Goal: Task Accomplishment & Management: Use online tool/utility

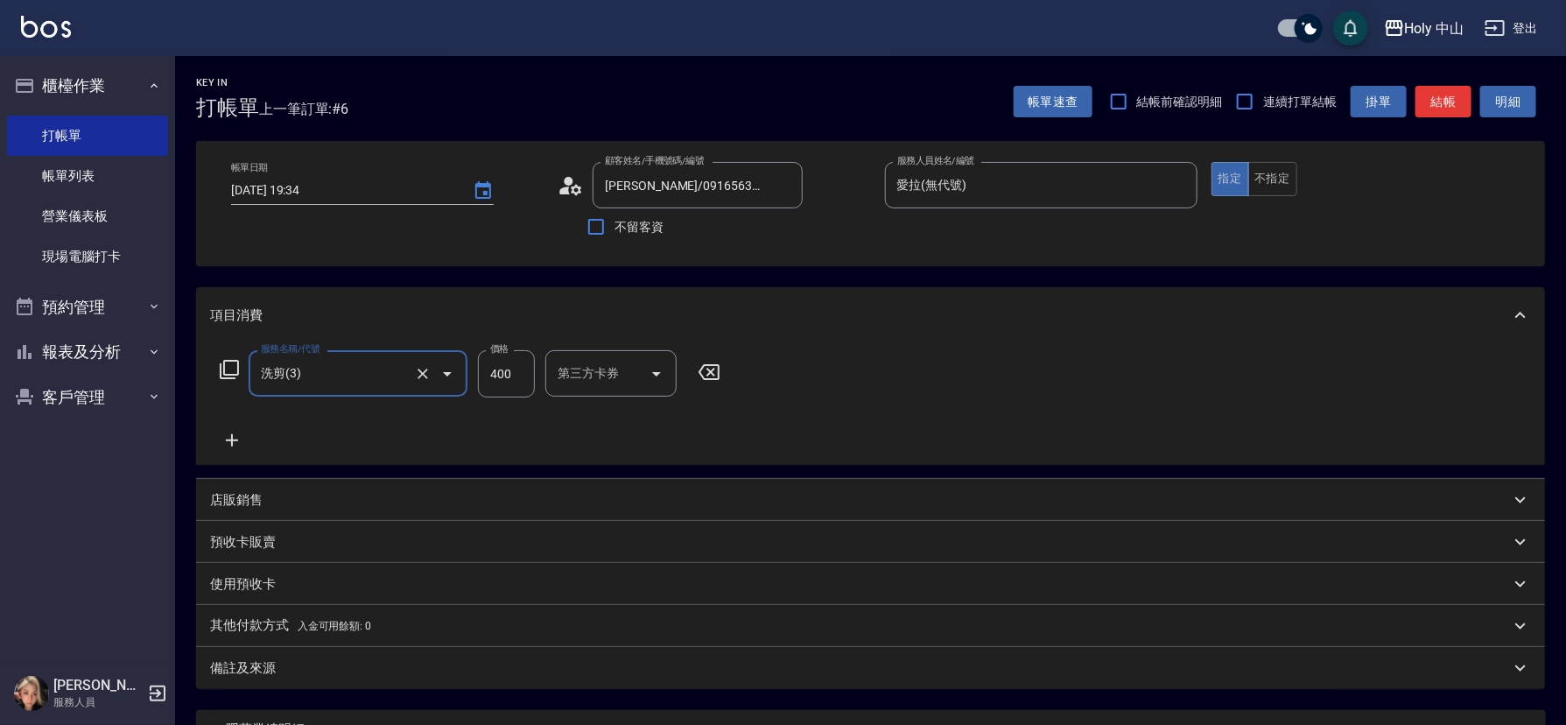
scroll to position [159, 0]
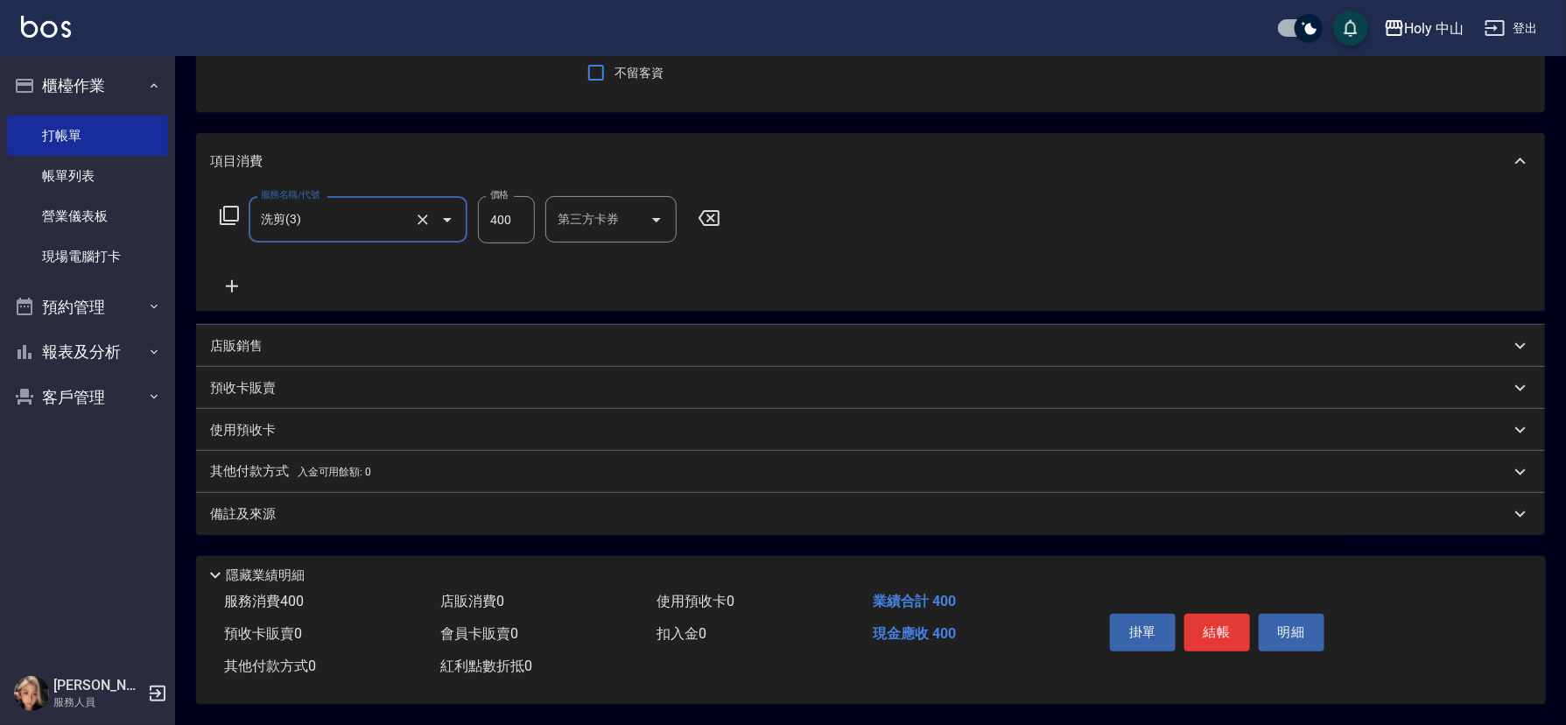
click at [712, 521] on div "備註及來源" at bounding box center [870, 514] width 1349 height 42
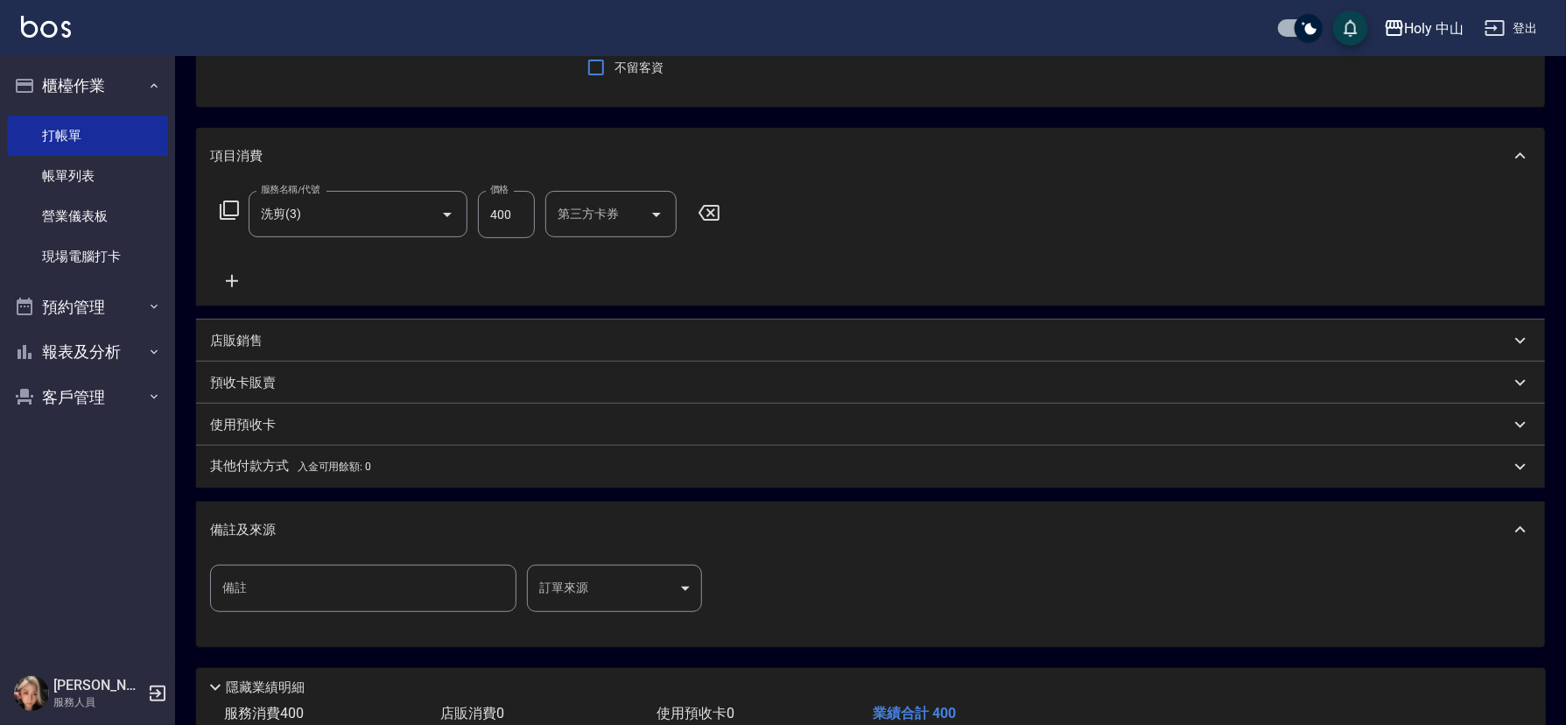
click at [615, 579] on body "Holy 中山 登出 櫃檯作業 打帳單 帳單列表 營業儀表板 現場電腦打卡 預約管理 預約管理 單日預約紀錄 單週預約紀錄 報表及分析 報表目錄 店家日報表 …" at bounding box center [783, 339] width 1566 height 996
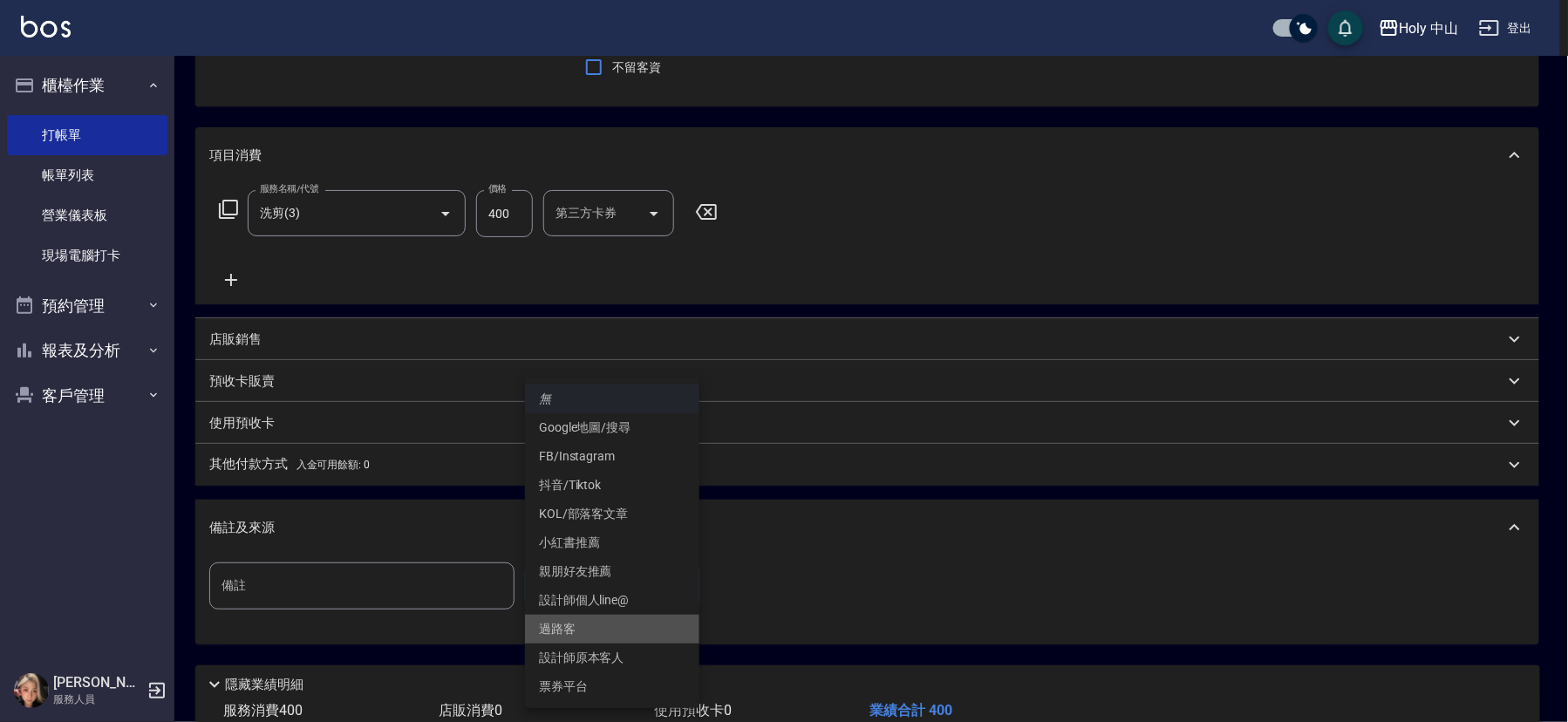
click at [580, 630] on li "過路客" at bounding box center [612, 628] width 174 height 29
type input "過路客"
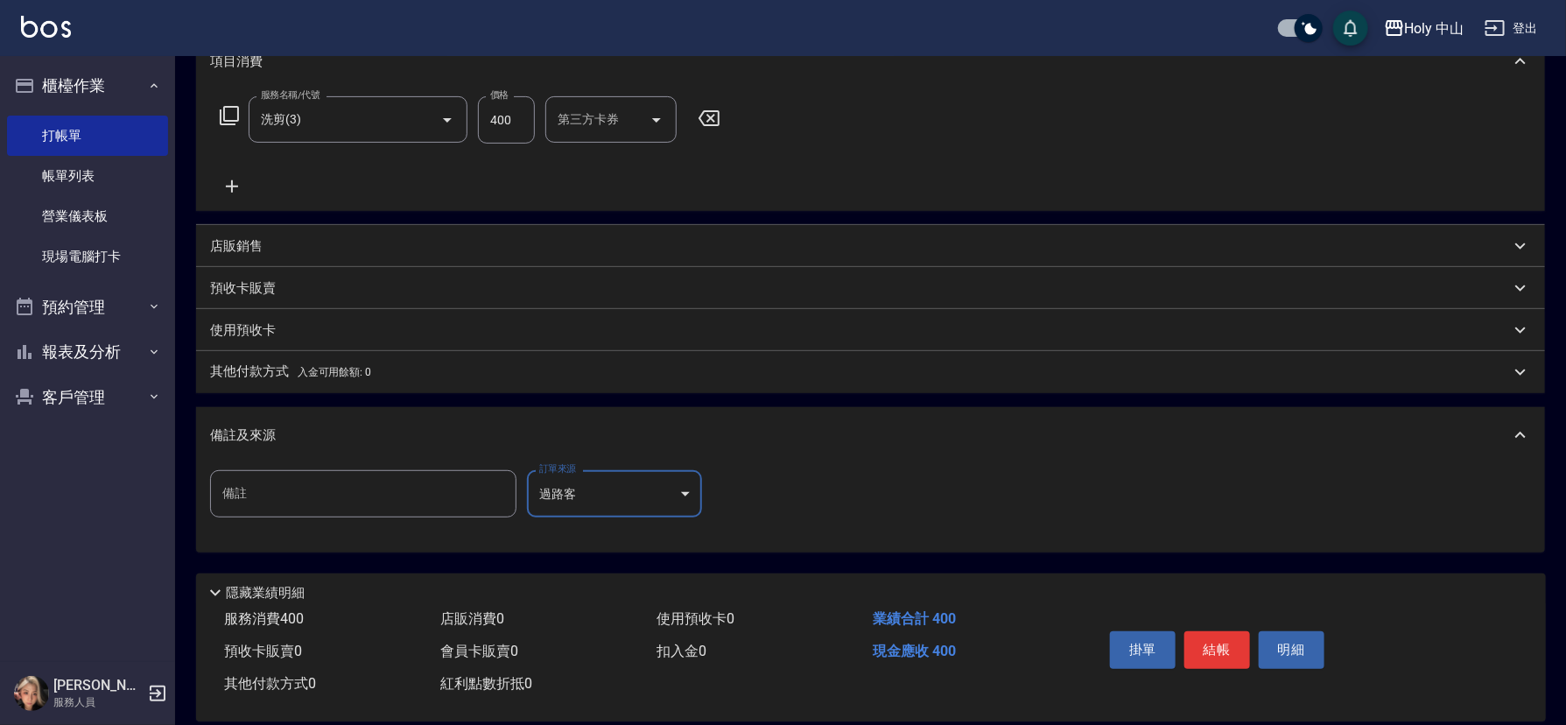
scroll to position [278, 0]
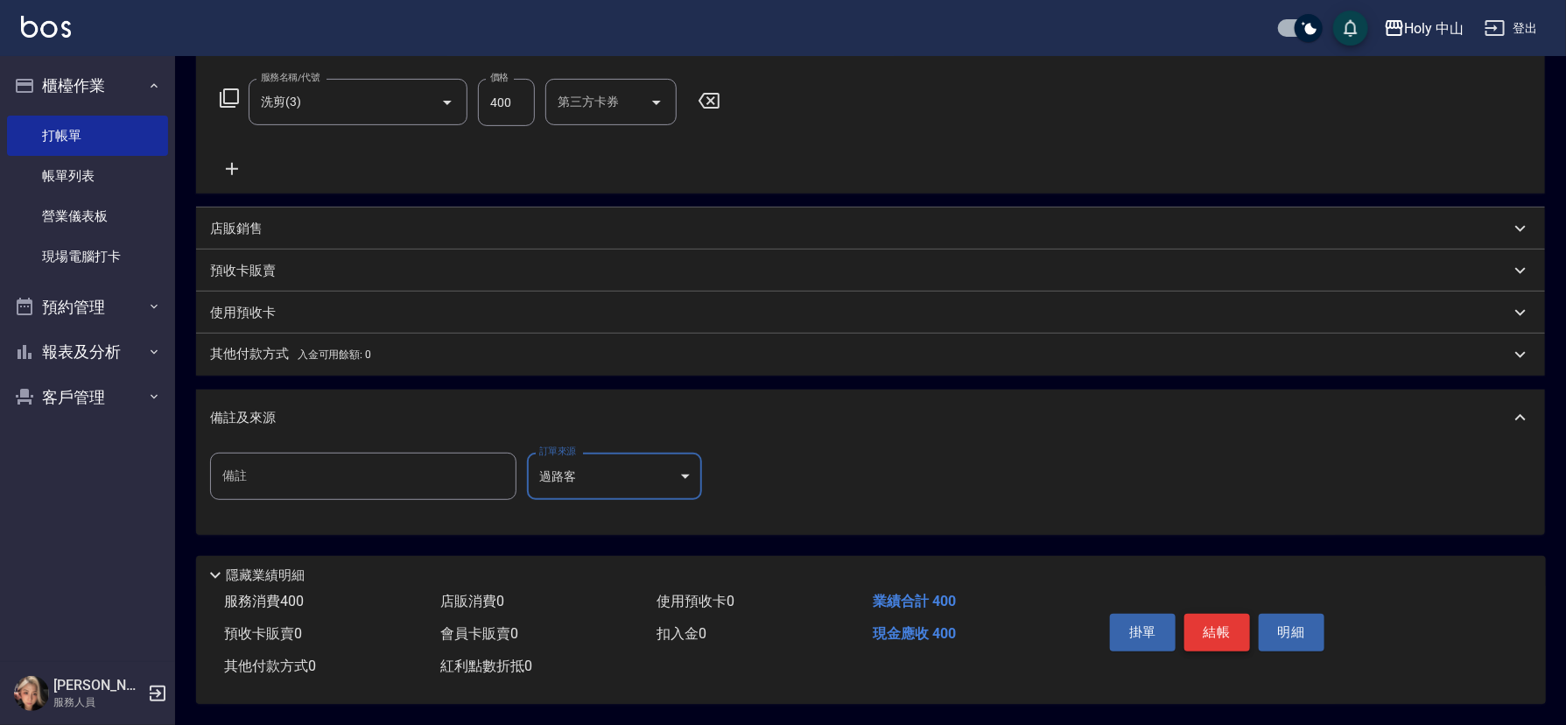
click at [1213, 626] on button "結帳" at bounding box center [1217, 632] width 66 height 37
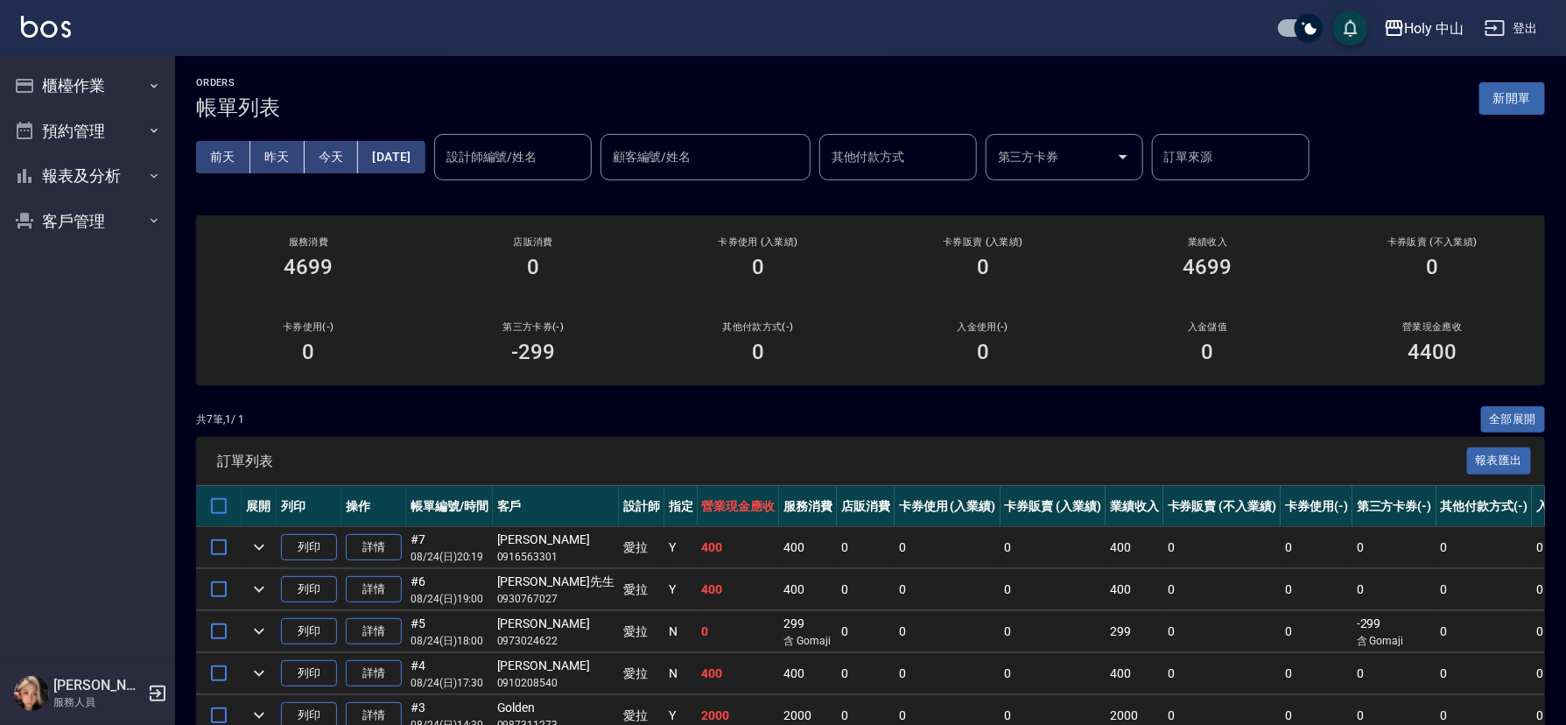
click at [921, 68] on div "ORDERS 帳單列表 新開單 前天 昨天 今天 2025/08/24 設計師編號/姓名 設計師編號/姓名 顧客編號/姓名 顧客編號/姓名 其他付款方式 其他…" at bounding box center [870, 472] width 1391 height 833
click at [372, 280] on div "服務消費 4699" at bounding box center [308, 257] width 225 height 85
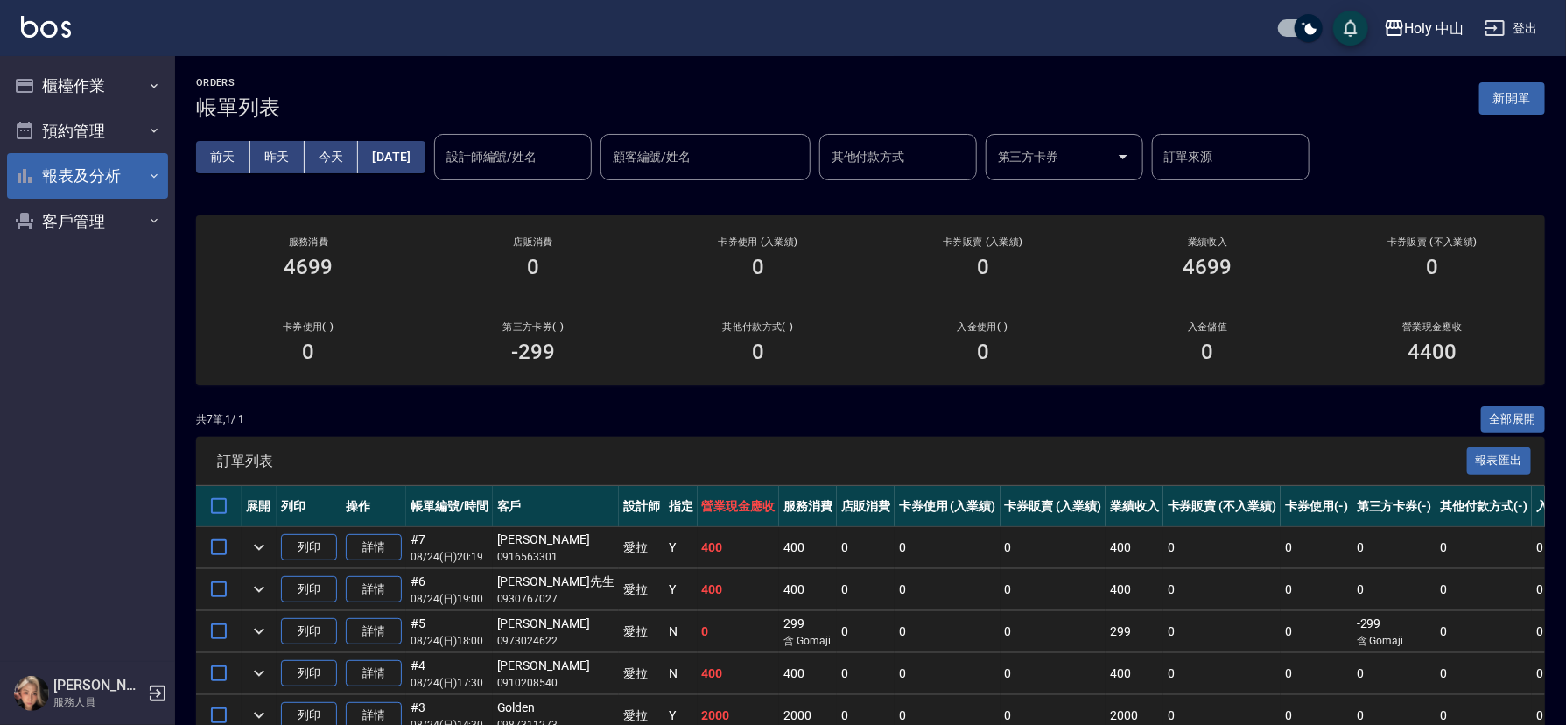
click at [144, 176] on button "報表及分析" at bounding box center [87, 176] width 161 height 46
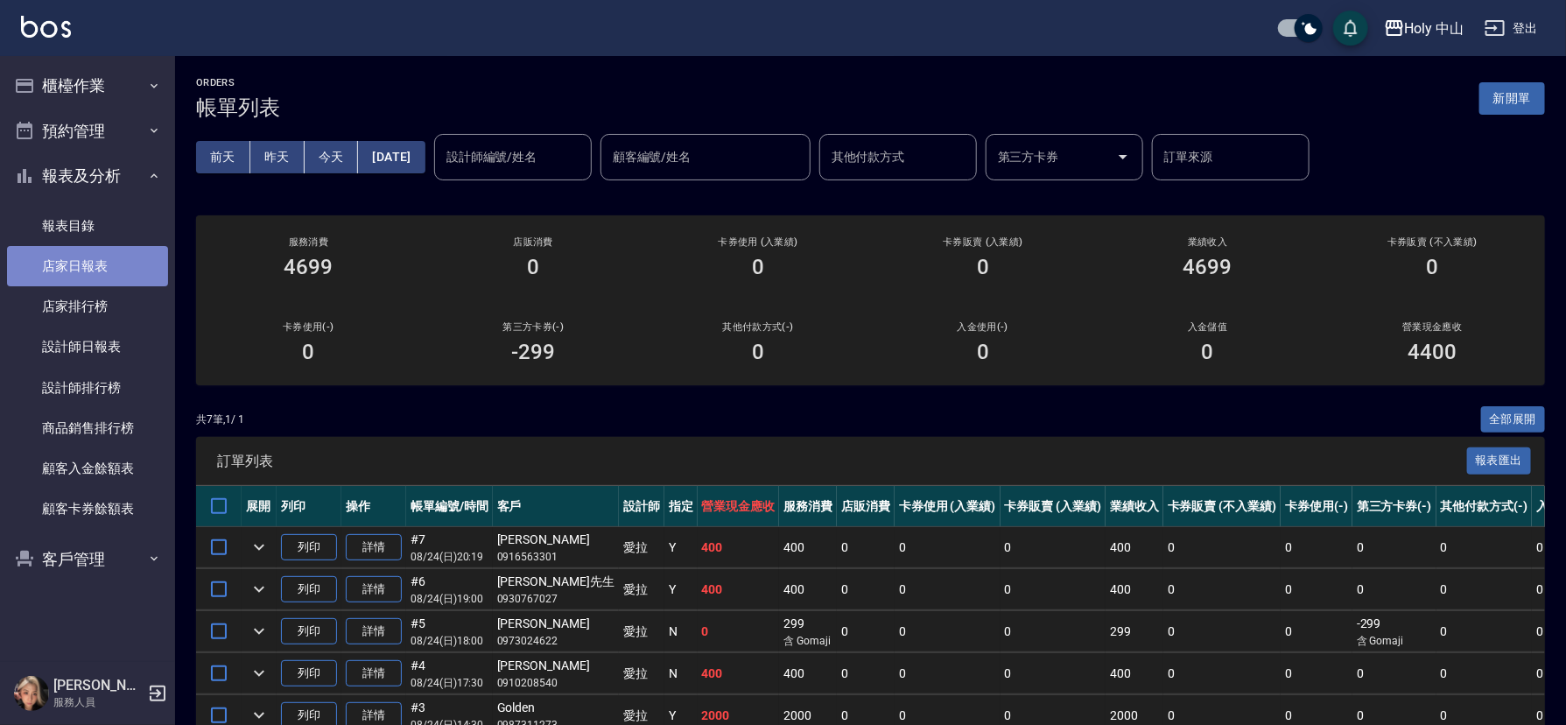
click at [136, 265] on link "店家日報表" at bounding box center [87, 266] width 161 height 40
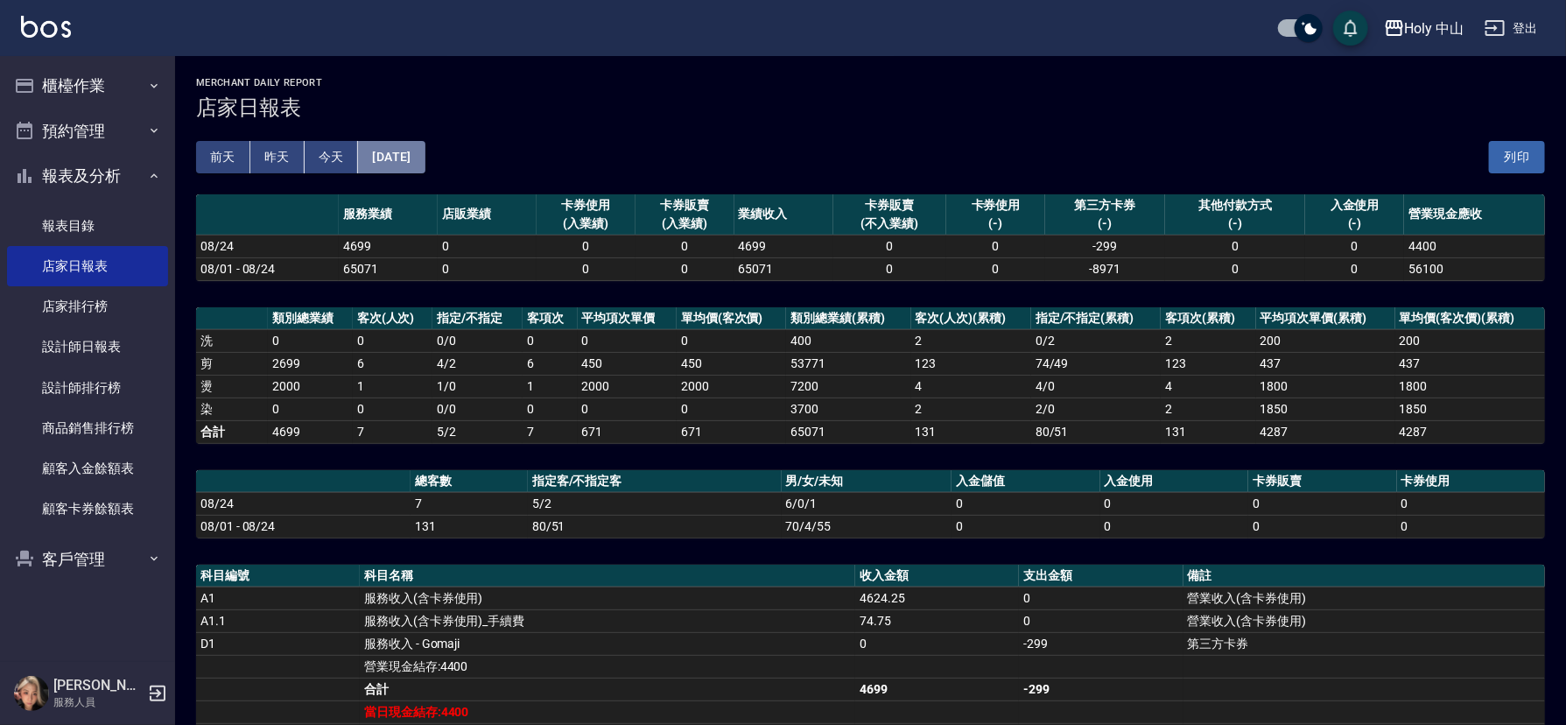
click at [422, 160] on button "[DATE]" at bounding box center [391, 157] width 67 height 32
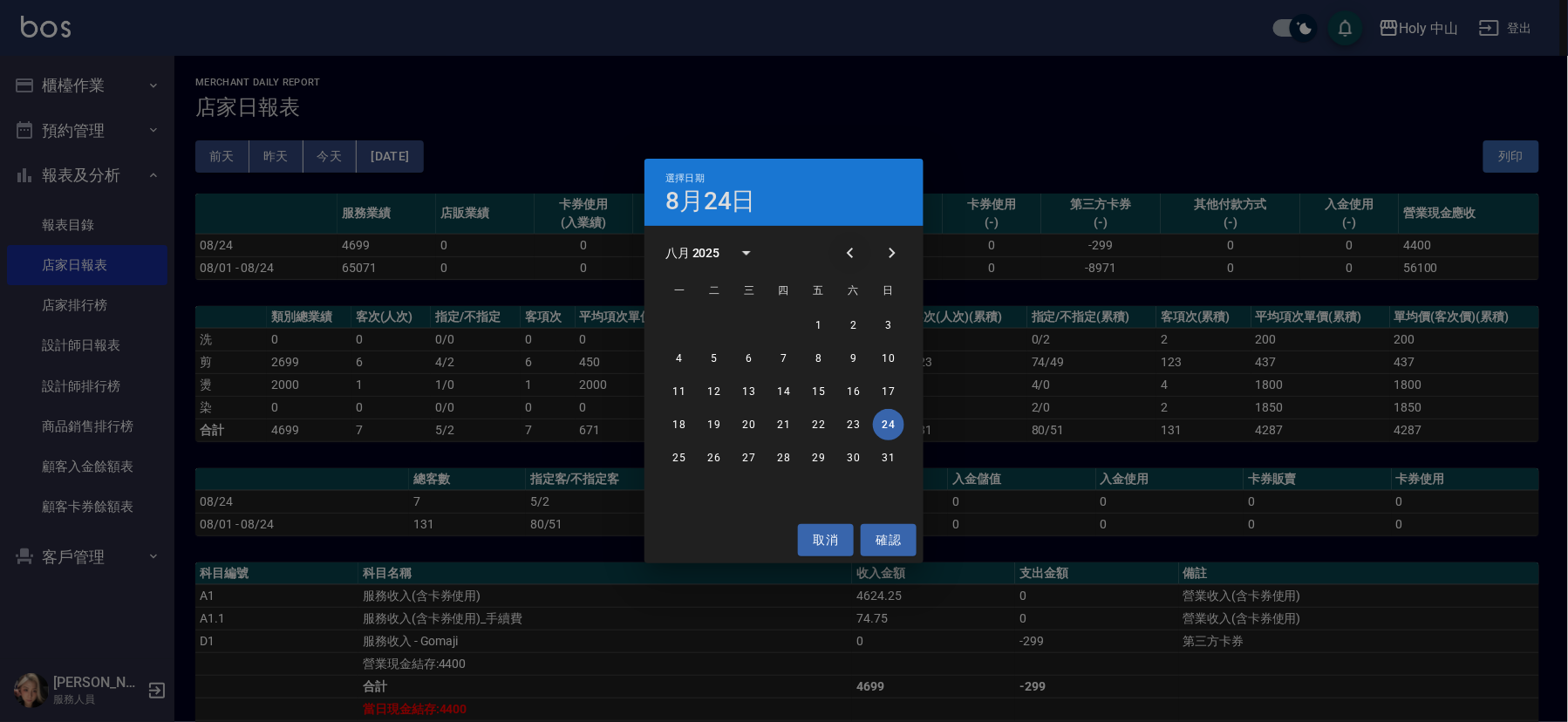
click at [844, 250] on icon "Previous month" at bounding box center [850, 252] width 21 height 21
click at [781, 423] on button "24" at bounding box center [784, 425] width 32 height 32
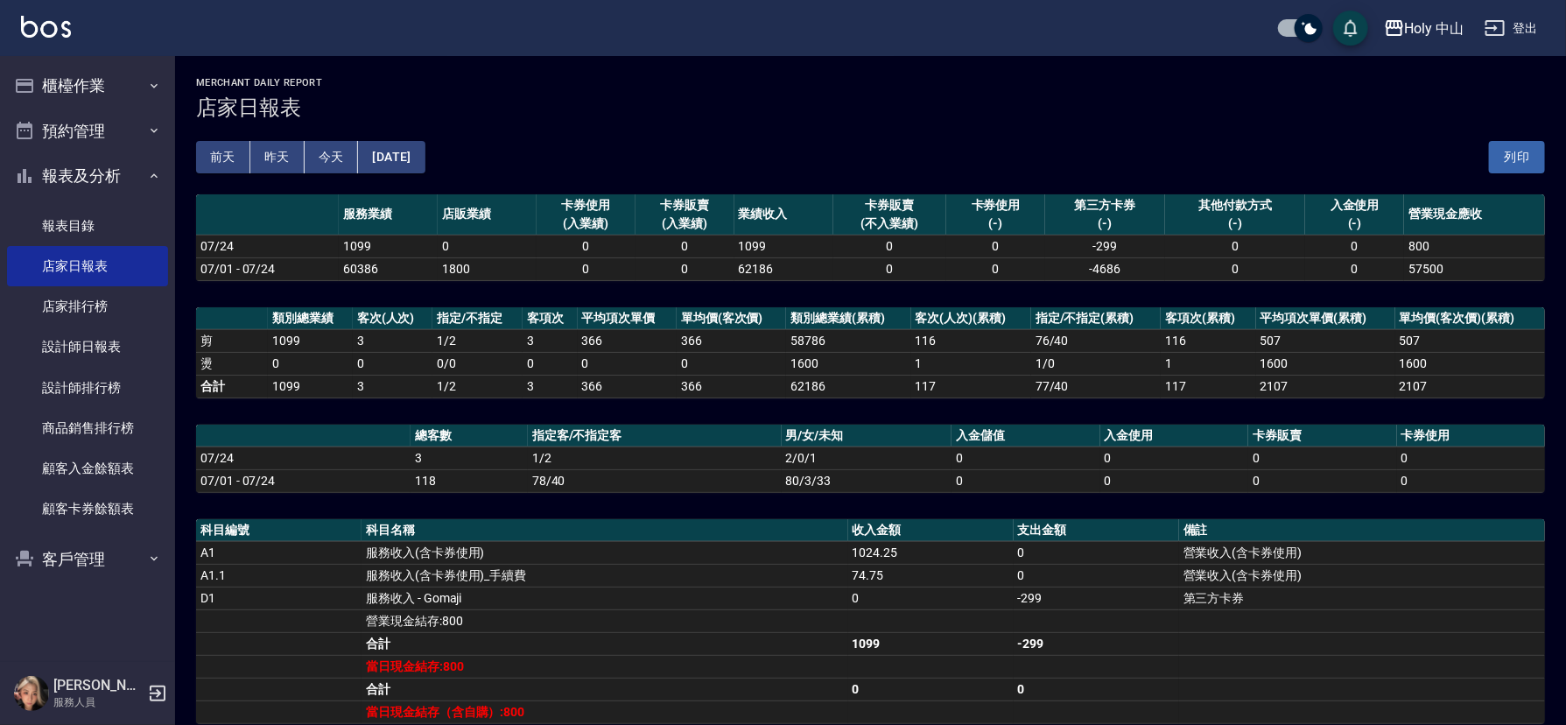
click at [326, 155] on button "今天" at bounding box center [332, 157] width 54 height 32
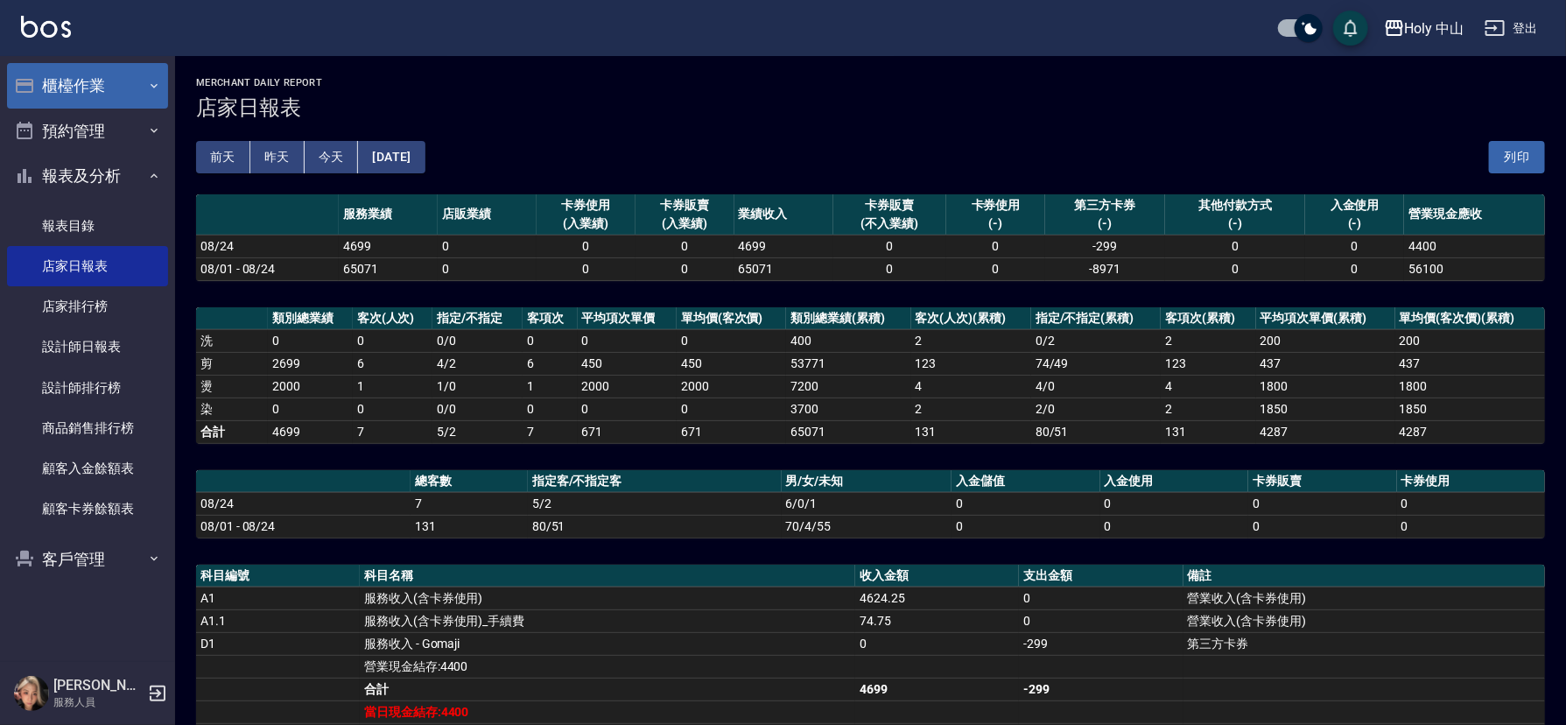
click at [104, 78] on button "櫃檯作業" at bounding box center [87, 86] width 161 height 46
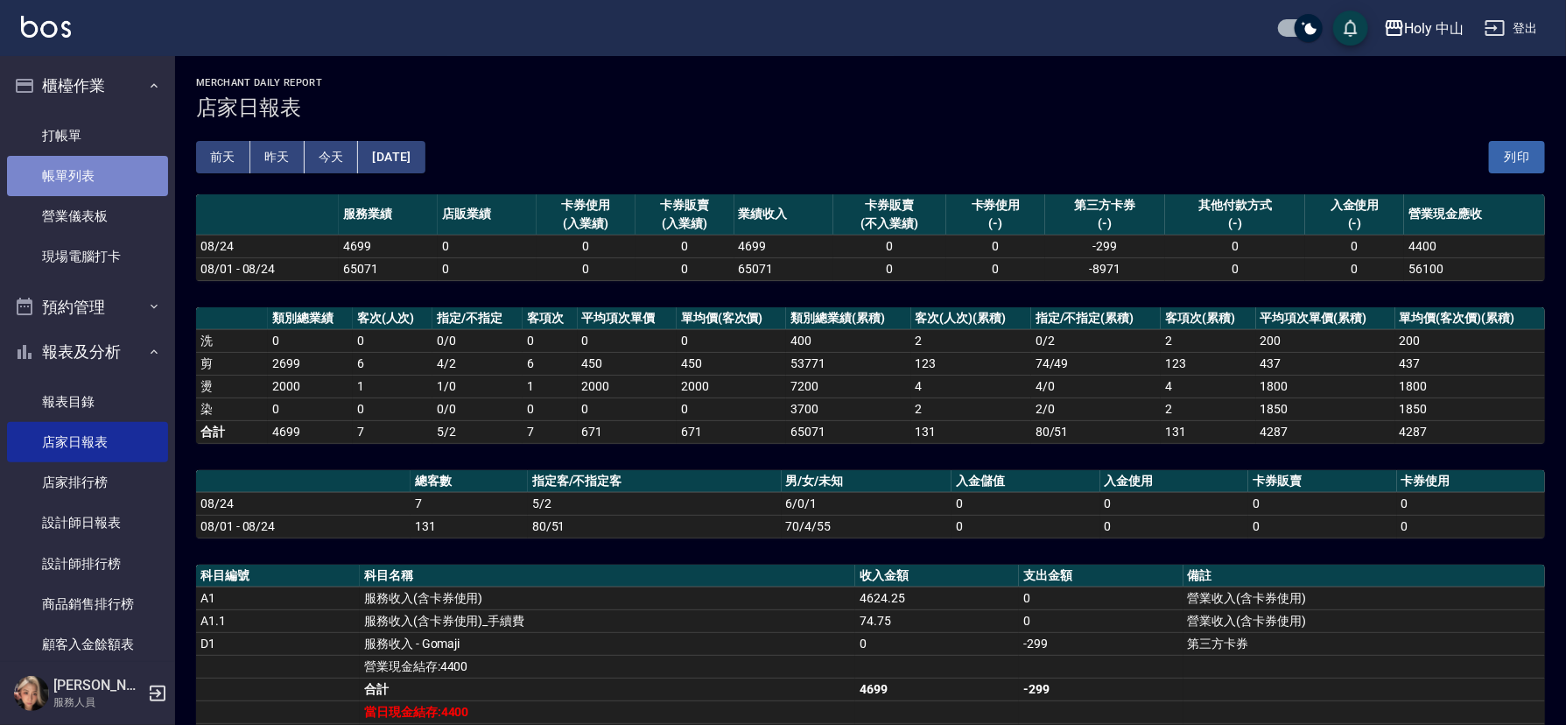
click at [114, 167] on link "帳單列表" at bounding box center [87, 176] width 161 height 40
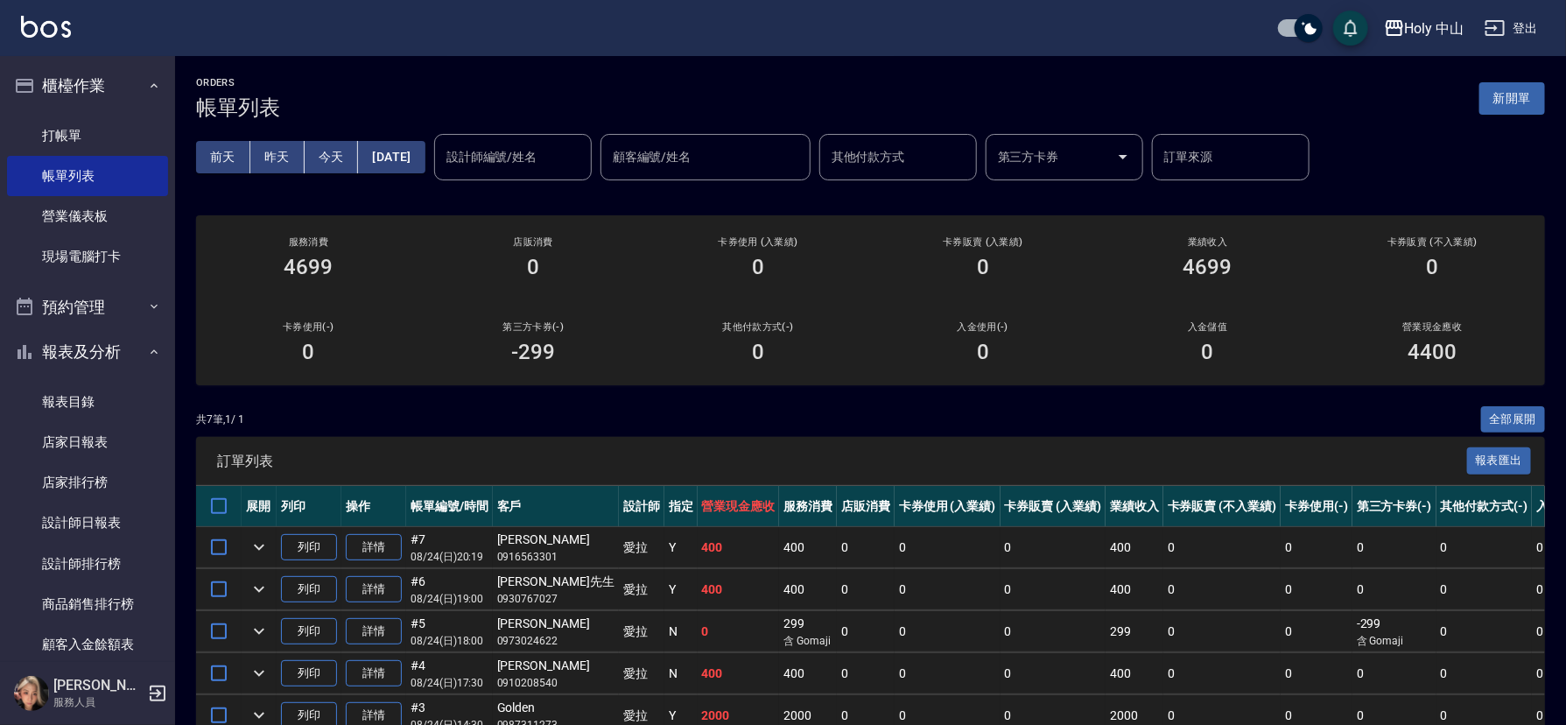
click at [1000, 292] on div "卡券販賣 (入業績) 0" at bounding box center [982, 257] width 225 height 85
click at [942, 185] on div "前天 昨天 今天 2025/08/24 設計師編號/姓名 設計師編號/姓名 顧客編號/姓名 顧客編號/姓名 其他付款方式 其他付款方式 第三方卡券 第三方卡券…" at bounding box center [870, 157] width 1349 height 74
click at [67, 258] on link "現場電腦打卡" at bounding box center [87, 256] width 161 height 40
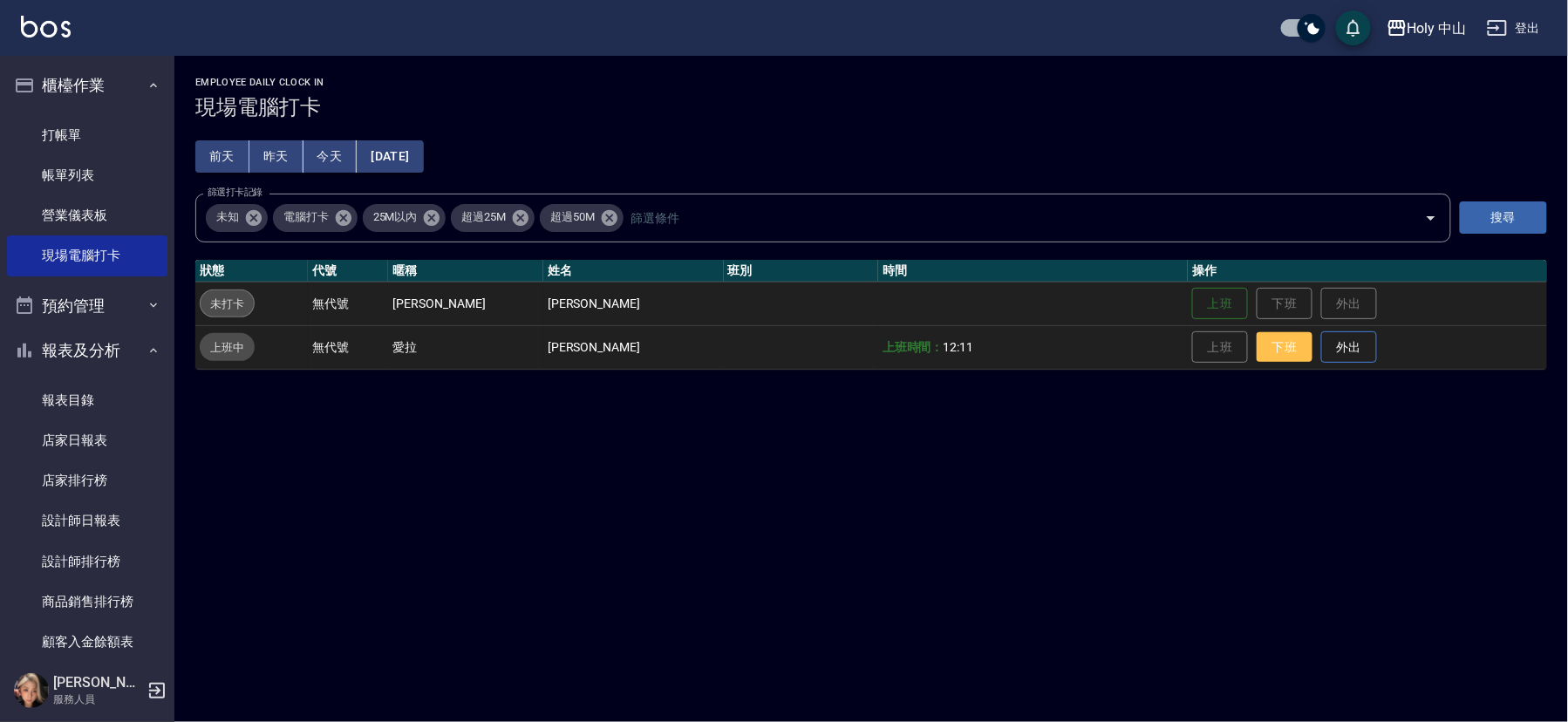
click at [1257, 343] on button "下班" at bounding box center [1284, 348] width 56 height 31
